Goal: Information Seeking & Learning: Check status

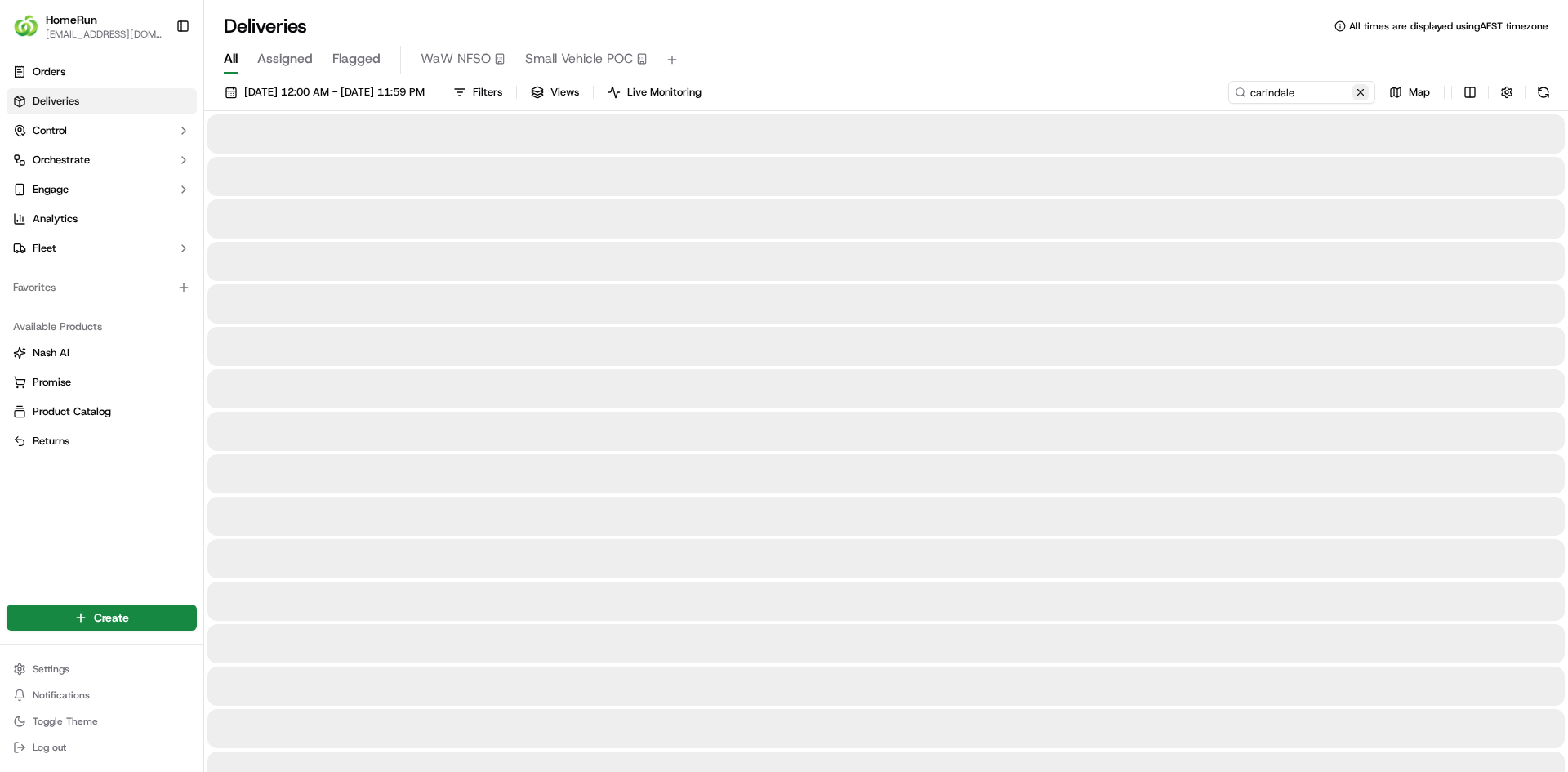
click at [1368, 97] on button at bounding box center [1361, 92] width 17 height 17
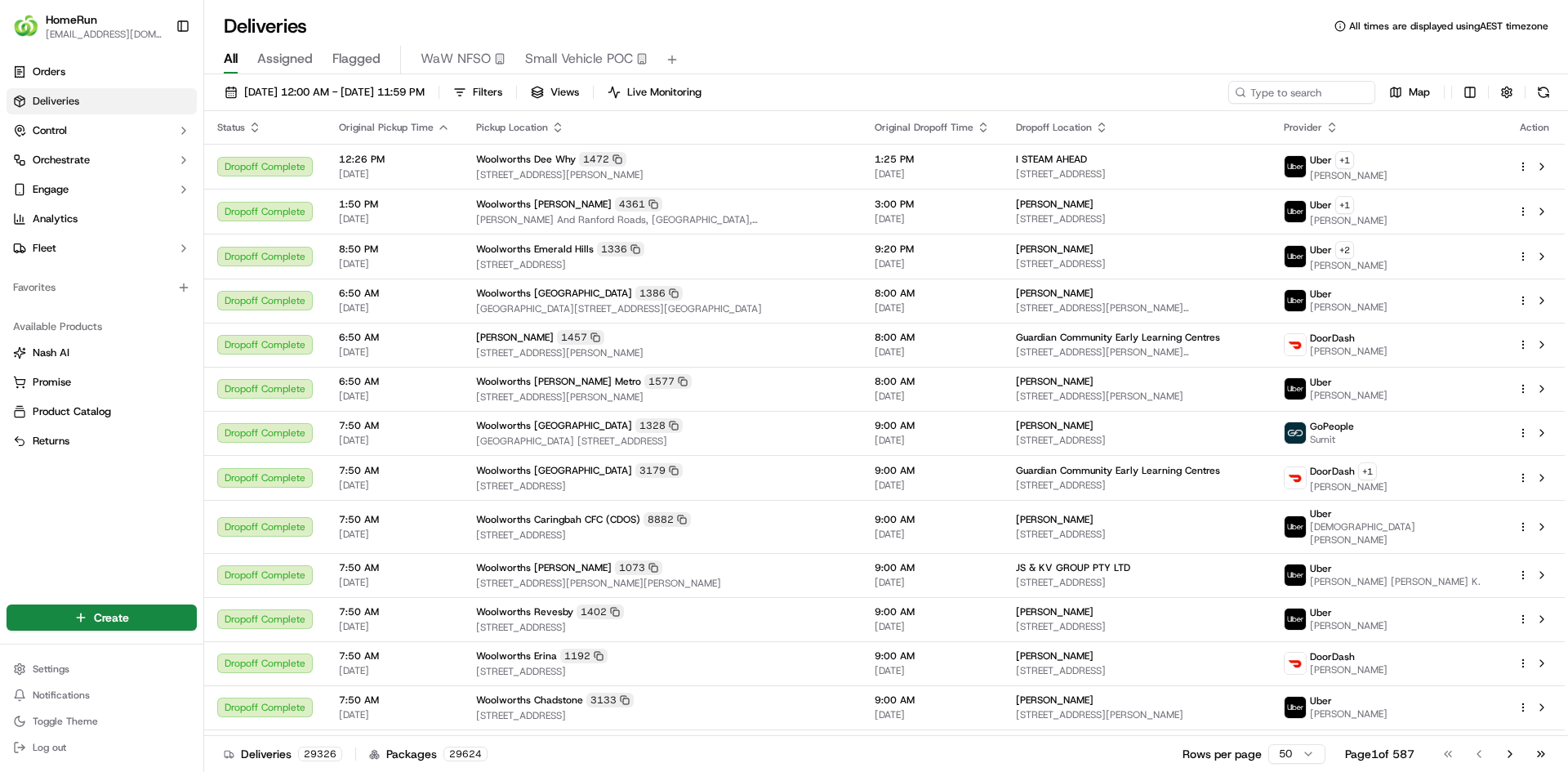
click at [1111, 77] on div "[DATE] 12:00 AM - [DATE] 11:59 PM Filters Views Live Monitoring Map Status Orig…" at bounding box center [886, 424] width 1364 height 701
click at [250, 127] on icon "button" at bounding box center [254, 127] width 13 height 13
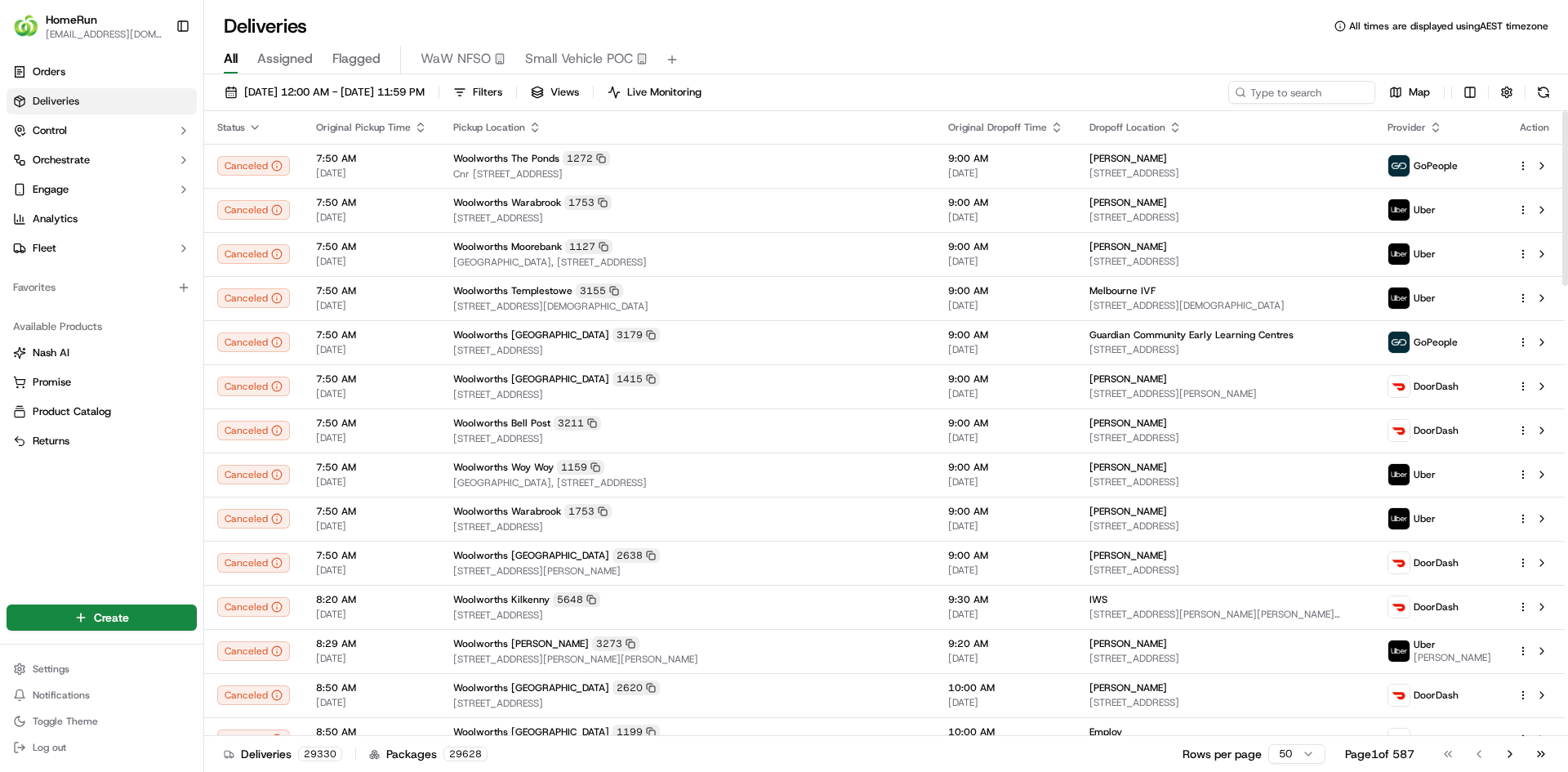
click at [250, 127] on icon "button" at bounding box center [254, 127] width 13 height 13
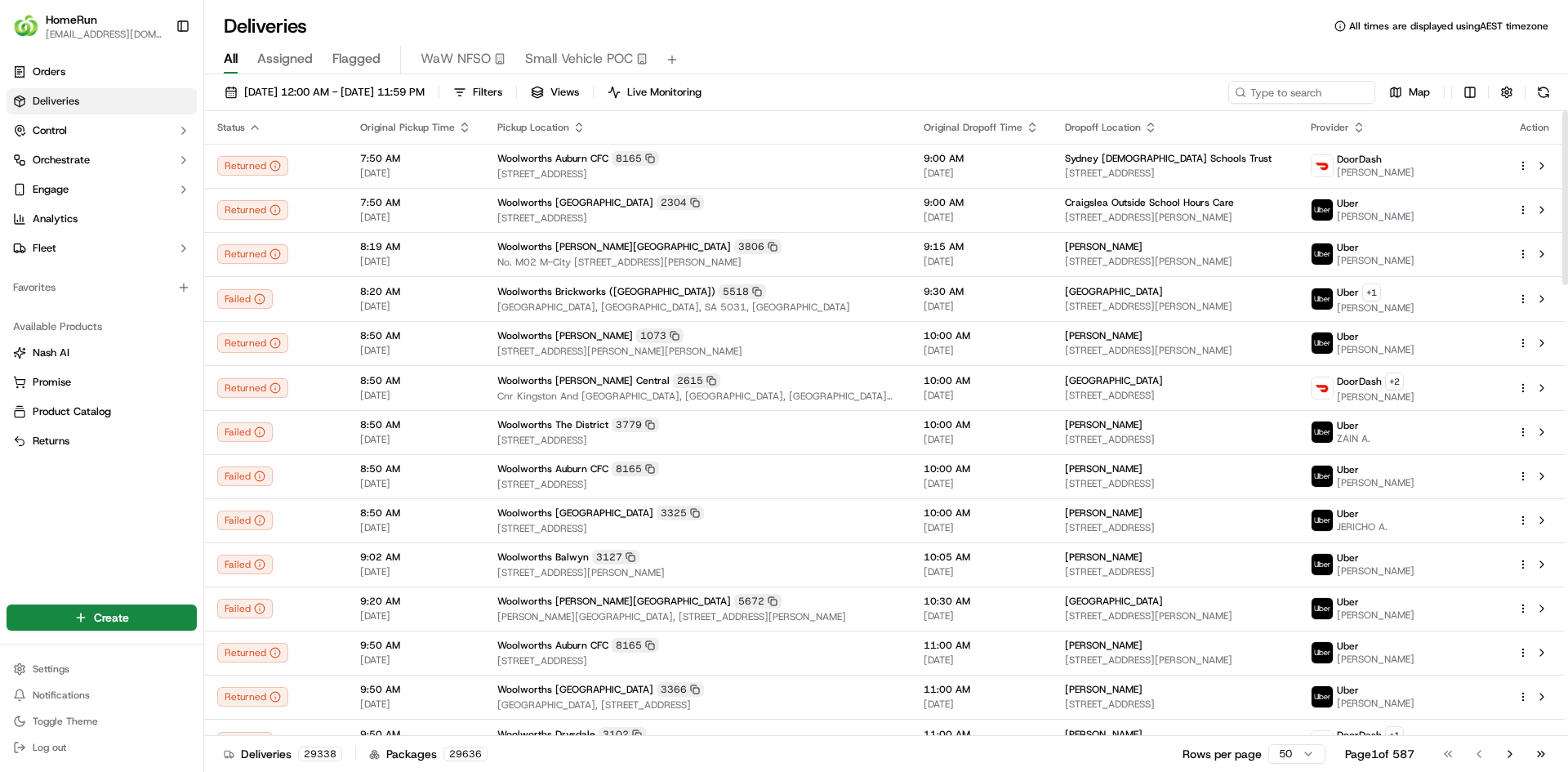
click at [425, 125] on span "Original Pickup Time" at bounding box center [407, 127] width 95 height 13
click at [439, 123] on span "Original Pickup Time" at bounding box center [407, 127] width 95 height 13
click at [447, 122] on span "Original Pickup Time" at bounding box center [407, 127] width 95 height 13
click at [469, 125] on th "Original Pickup Time" at bounding box center [415, 127] width 137 height 32
click at [459, 128] on icon "button" at bounding box center [464, 127] width 13 height 13
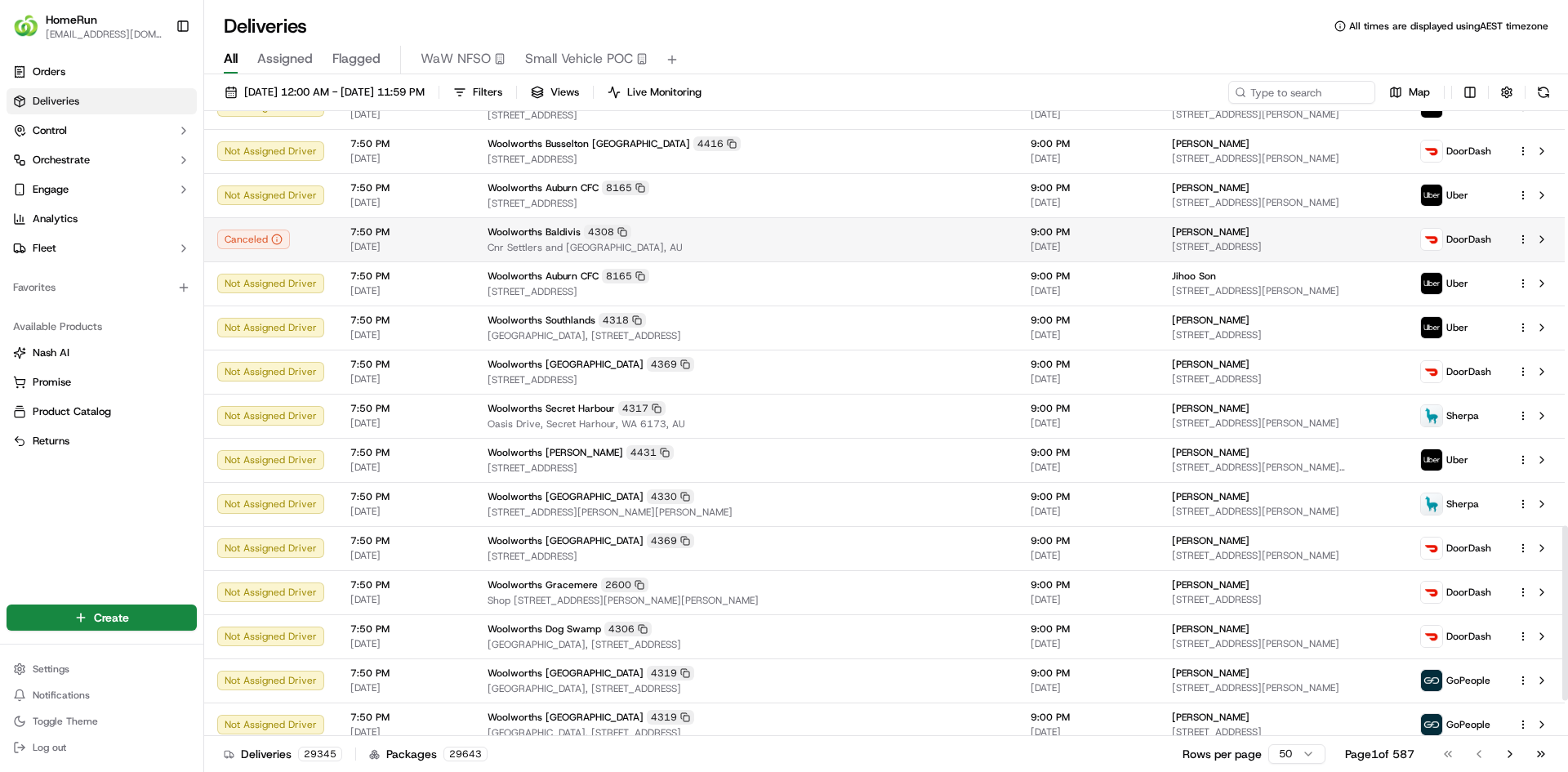
scroll to position [1612, 0]
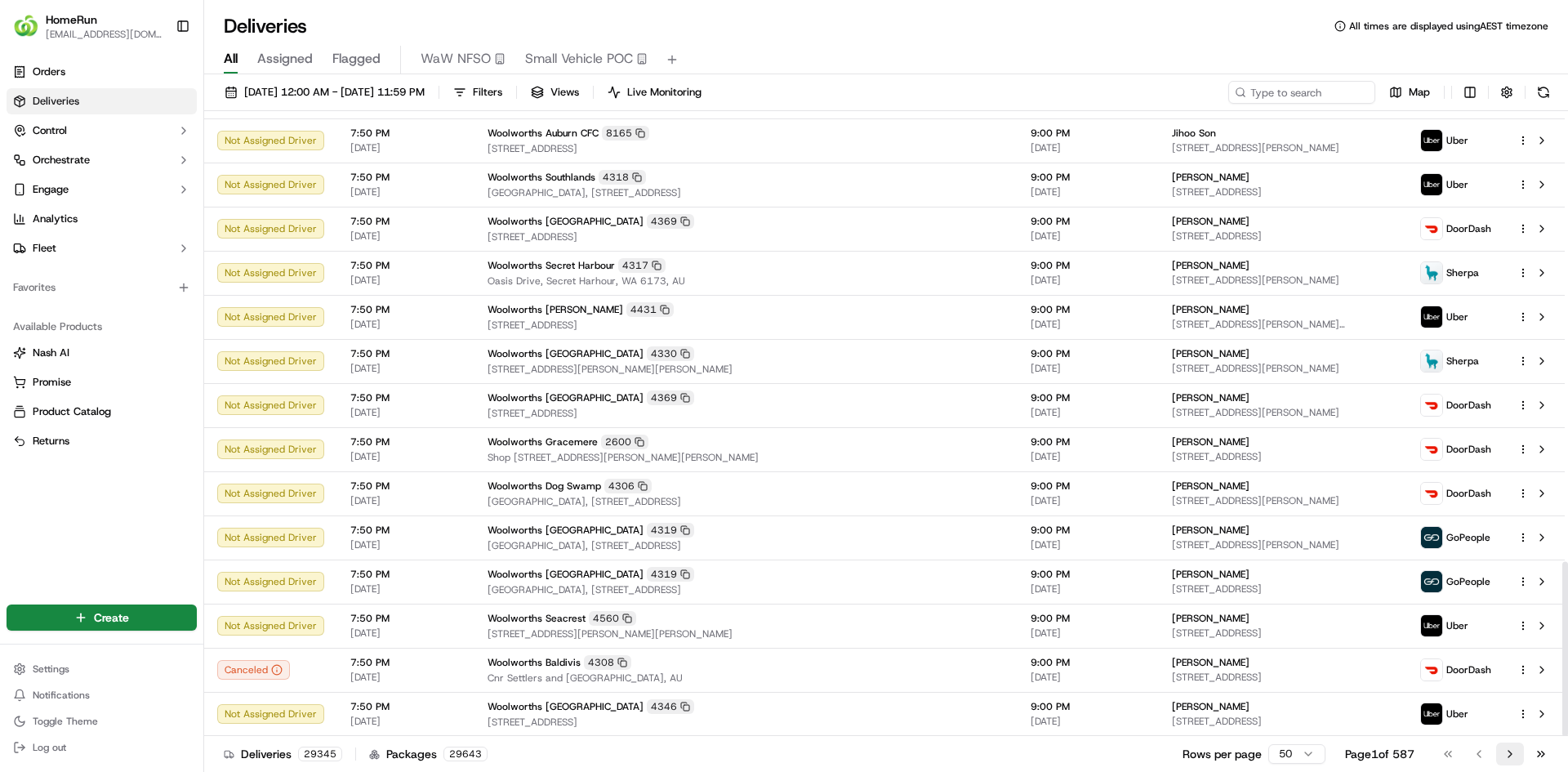
click at [1508, 756] on button "Go to next page" at bounding box center [1510, 753] width 27 height 22
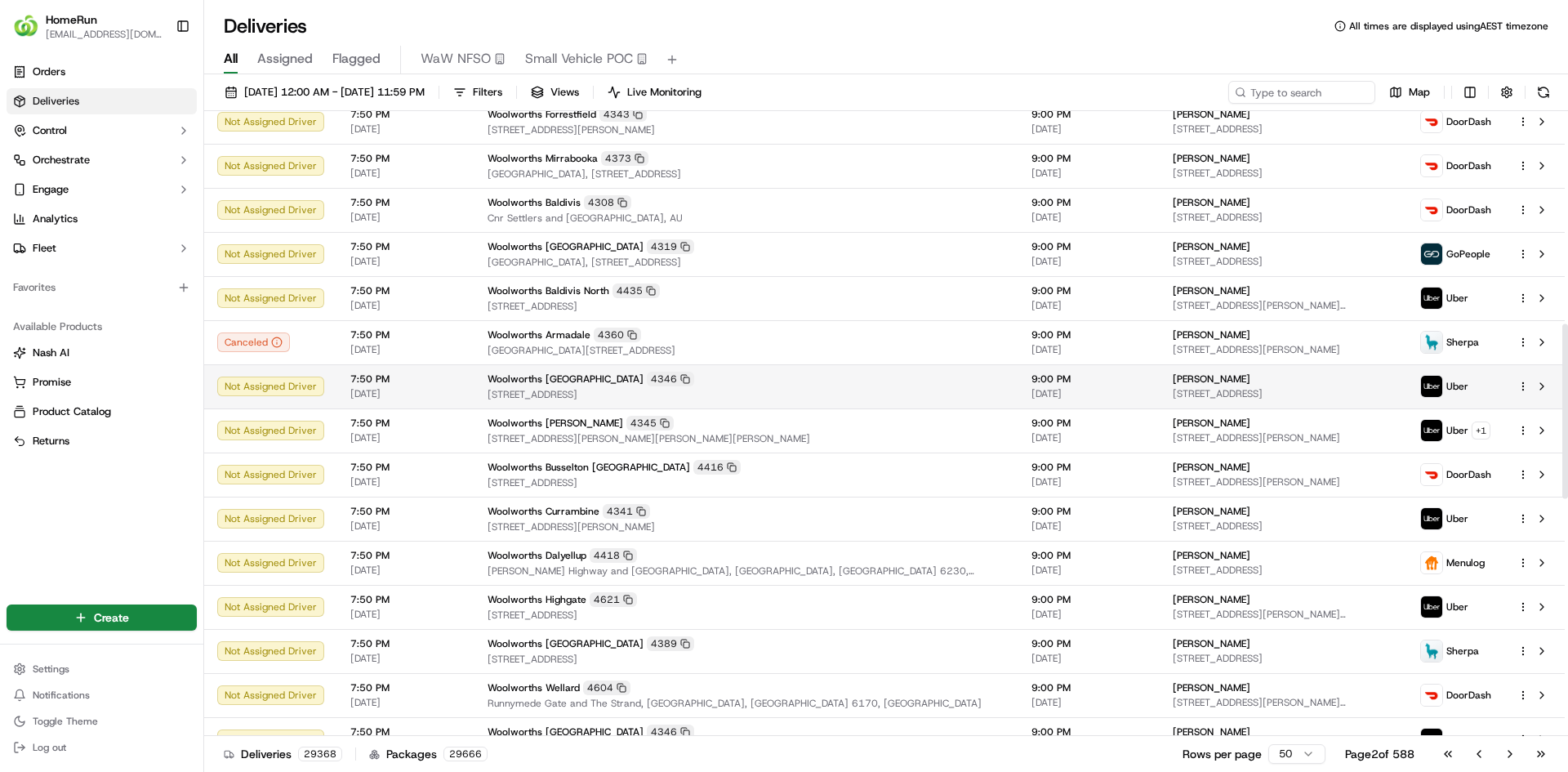
scroll to position [762, 0]
